Goal: Task Accomplishment & Management: Manage account settings

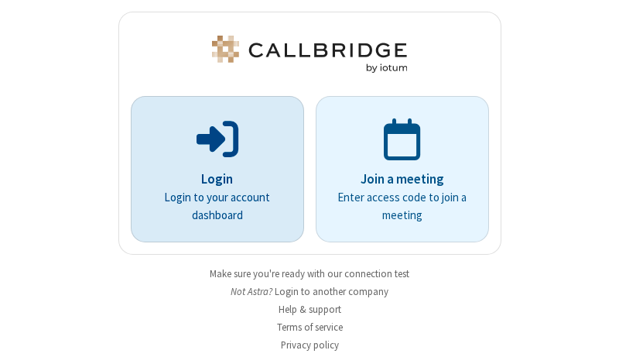
click at [211, 179] on p "Login" at bounding box center [217, 180] width 130 height 20
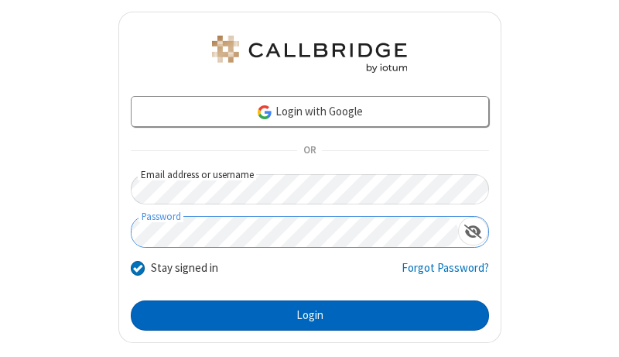
click at [303, 315] on button "Login" at bounding box center [310, 315] width 358 height 31
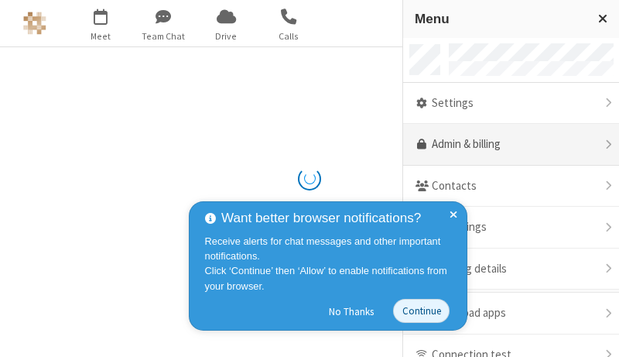
click at [505, 145] on link "Admin & billing" at bounding box center [511, 145] width 216 height 42
